Goal: Transaction & Acquisition: Purchase product/service

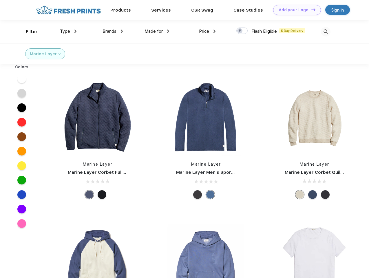
click at [294, 10] on link "Add your Logo Design Tool" at bounding box center [297, 10] width 48 height 10
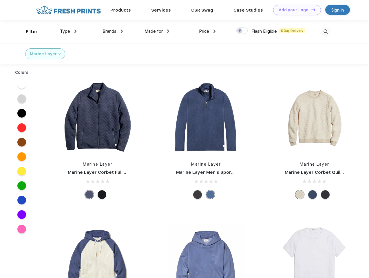
click at [0, 0] on div "Design Tool" at bounding box center [0, 0] width 0 height 0
click at [310, 10] on link "Add your Logo Design Tool" at bounding box center [297, 10] width 48 height 10
click at [28, 32] on div "Filter" at bounding box center [32, 31] width 12 height 7
click at [68, 31] on span "Type" at bounding box center [65, 31] width 10 height 5
click at [113, 31] on span "Brands" at bounding box center [109, 31] width 14 height 5
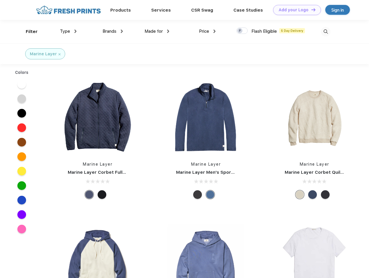
click at [157, 31] on span "Made for" at bounding box center [153, 31] width 18 height 5
click at [207, 31] on span "Price" at bounding box center [204, 31] width 10 height 5
click at [242, 31] on div at bounding box center [241, 30] width 11 height 6
click at [240, 31] on input "checkbox" at bounding box center [238, 29] width 4 height 4
click at [325, 32] on img at bounding box center [326, 32] width 10 height 10
